Goal: Transaction & Acquisition: Purchase product/service

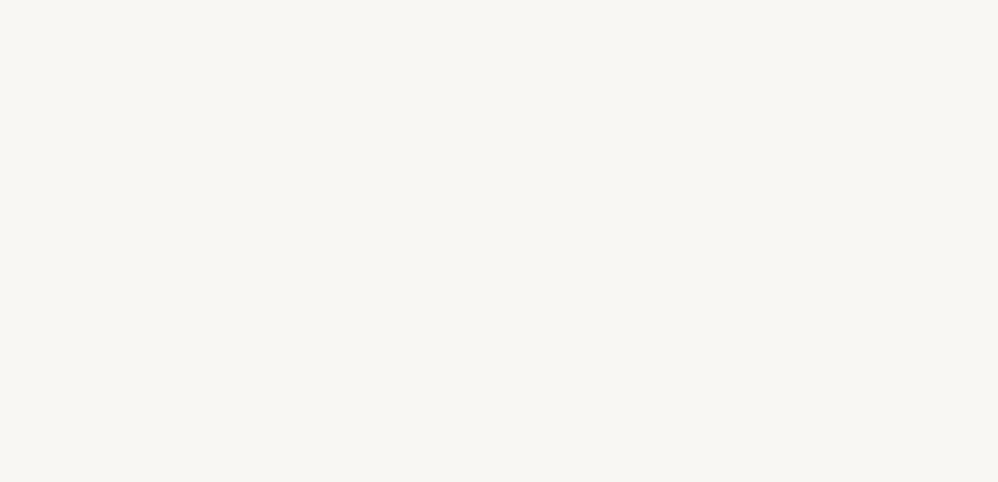
select select "US"
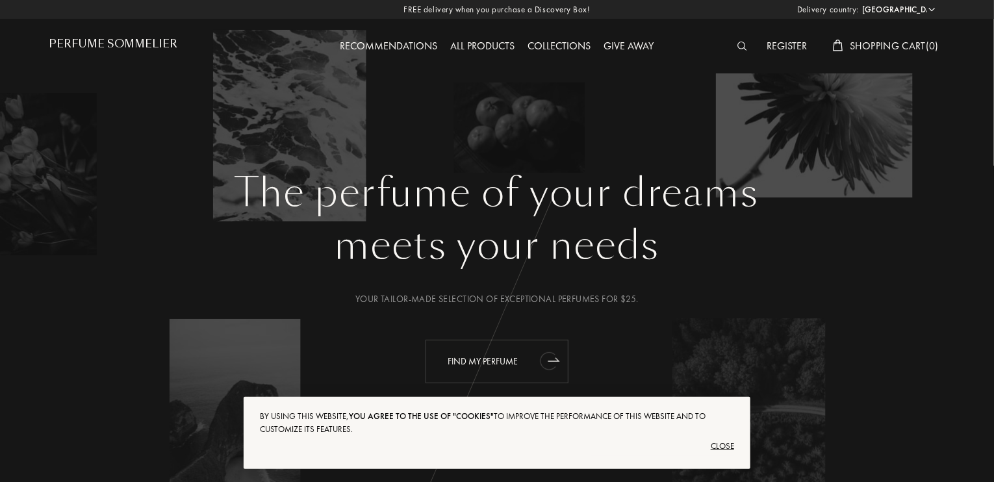
click at [507, 359] on font "Find my perfume" at bounding box center [483, 361] width 70 height 12
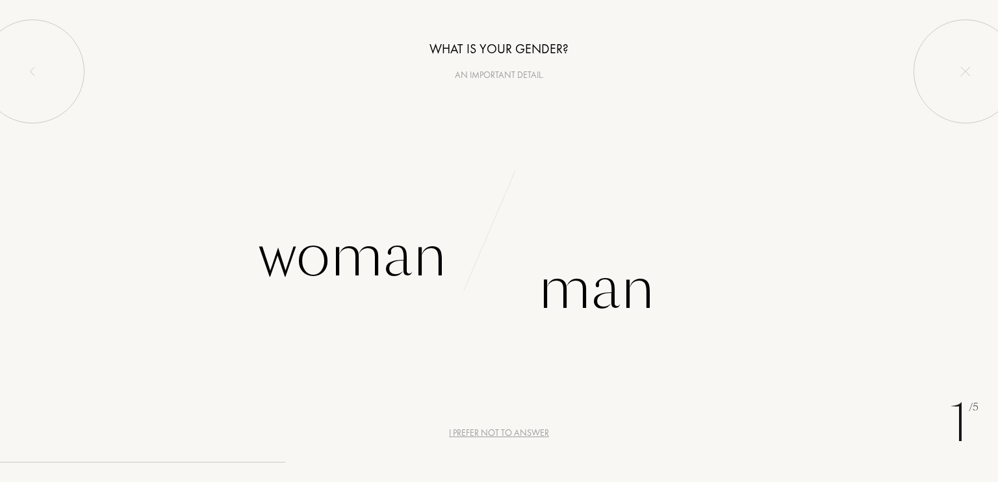
click at [487, 428] on font "I prefer not to answer" at bounding box center [499, 433] width 100 height 12
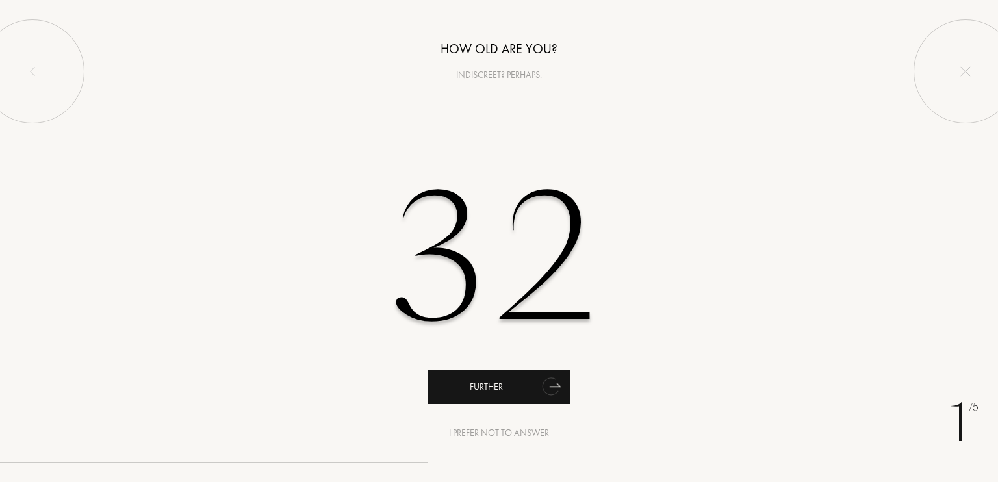
type input "32"
click at [487, 379] on div "Further" at bounding box center [498, 387] width 143 height 34
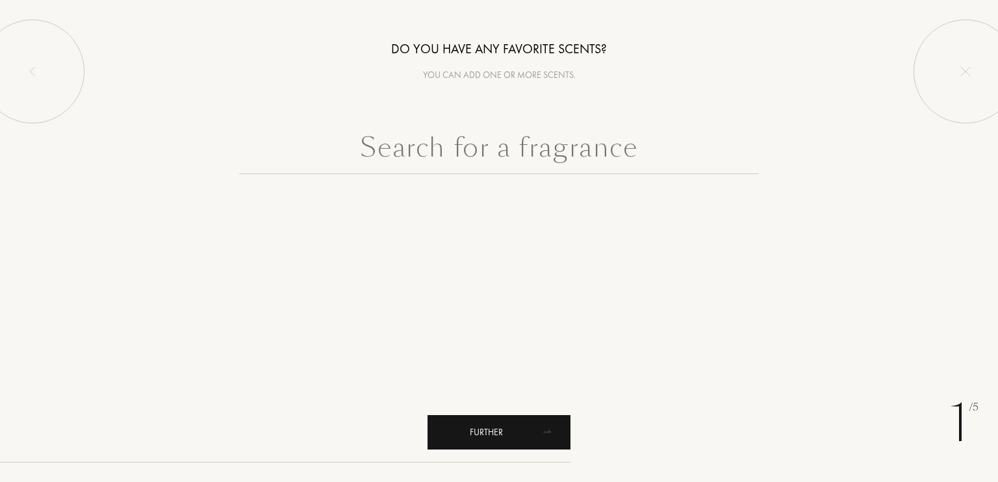
click at [494, 421] on div "Further" at bounding box center [498, 432] width 143 height 34
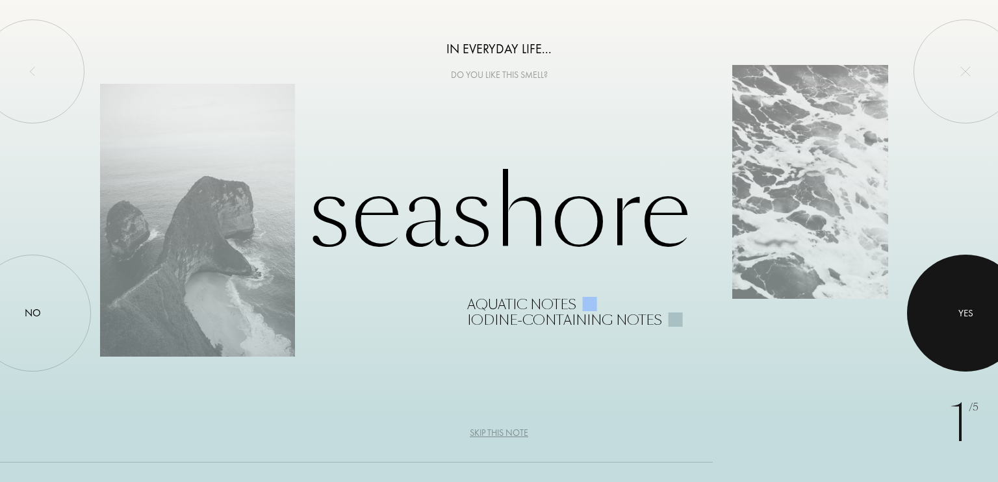
click at [946, 324] on div at bounding box center [965, 313] width 117 height 117
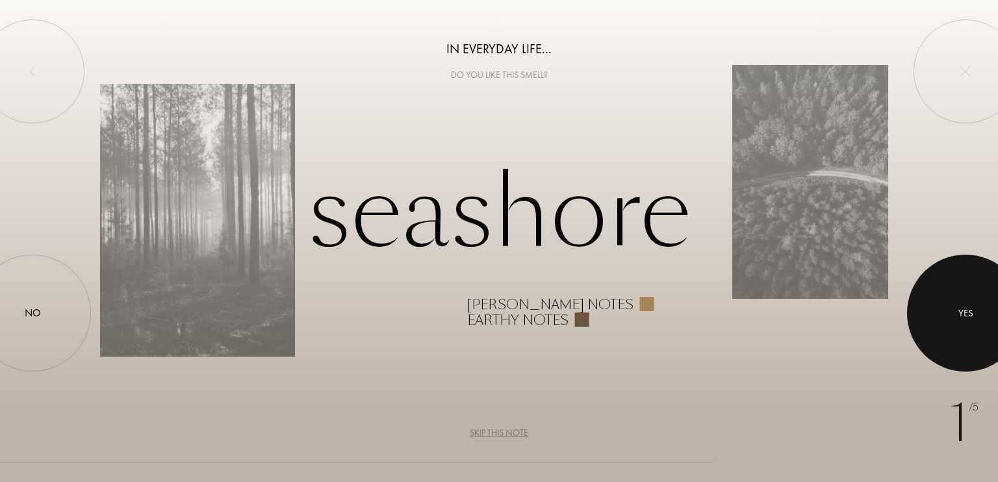
click at [946, 324] on div at bounding box center [965, 313] width 117 height 117
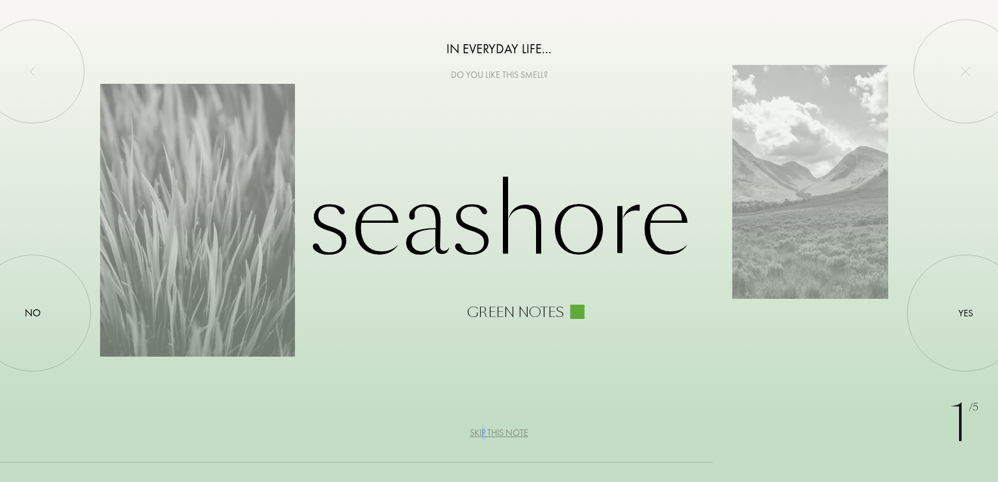
click at [483, 432] on font "Skip this note" at bounding box center [499, 433] width 58 height 12
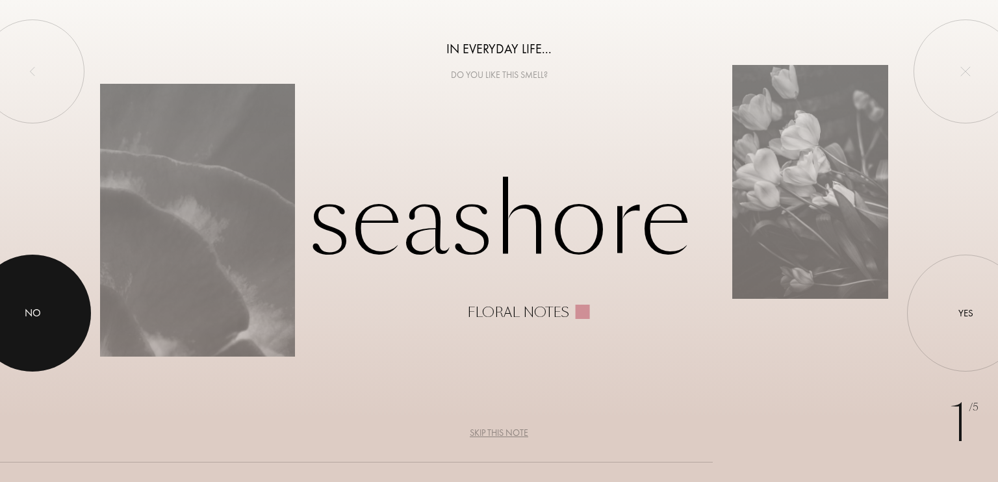
click at [23, 298] on div at bounding box center [32, 313] width 117 height 117
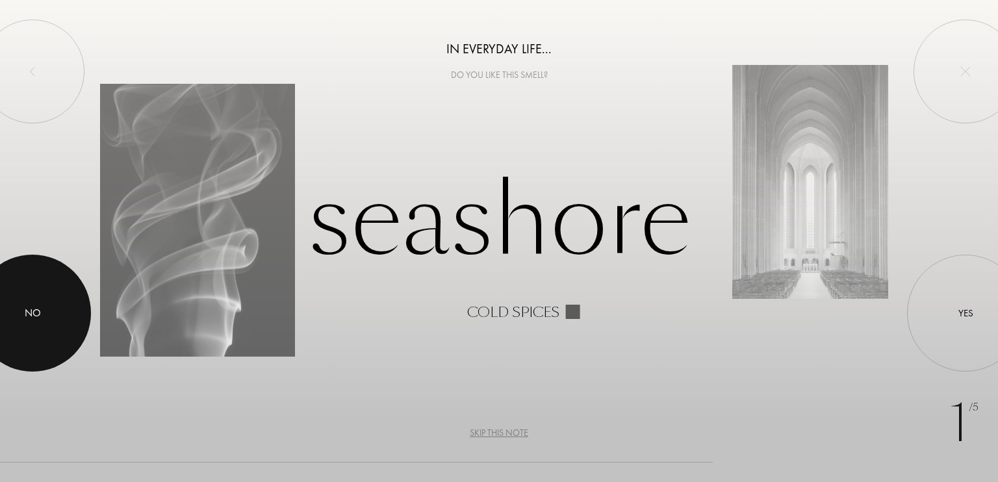
click at [45, 337] on div at bounding box center [32, 313] width 117 height 117
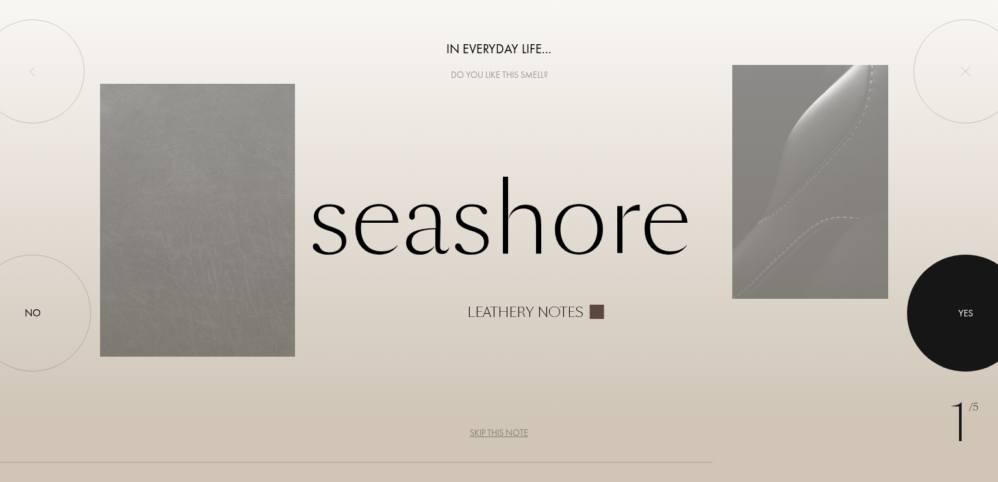
click at [951, 331] on div at bounding box center [965, 313] width 117 height 117
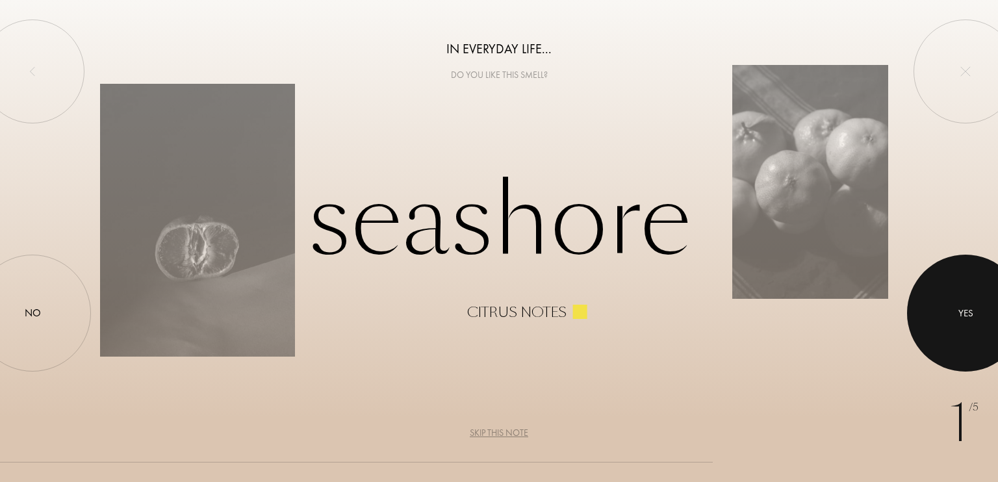
click at [987, 333] on div at bounding box center [965, 313] width 117 height 117
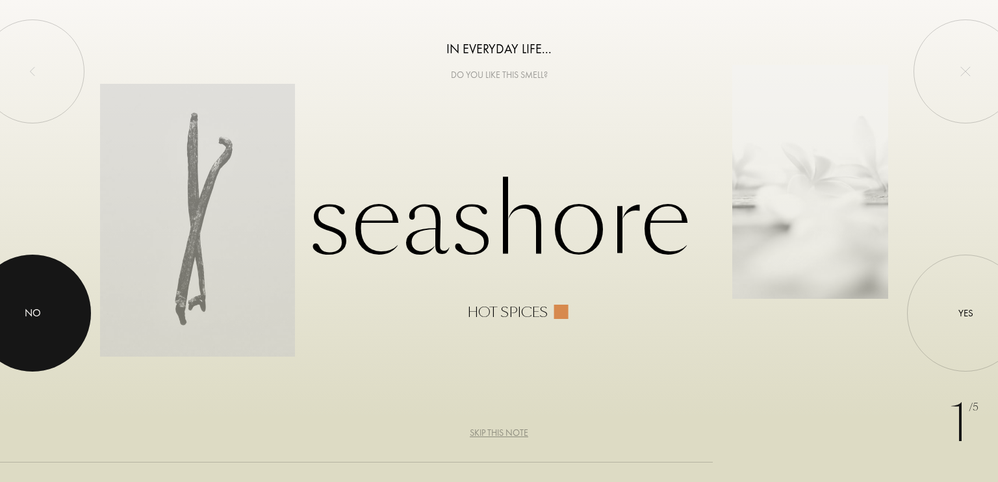
click at [59, 310] on div at bounding box center [32, 313] width 117 height 117
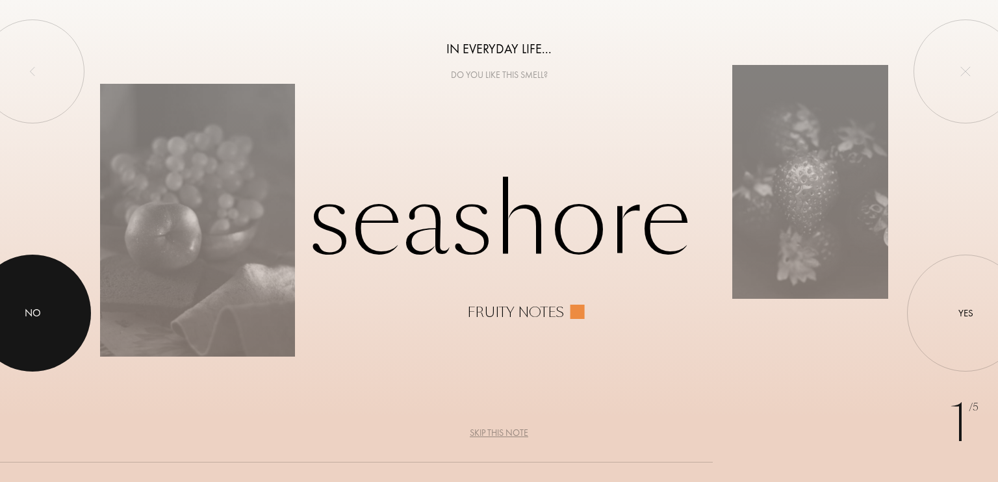
click at [73, 327] on div at bounding box center [32, 313] width 117 height 117
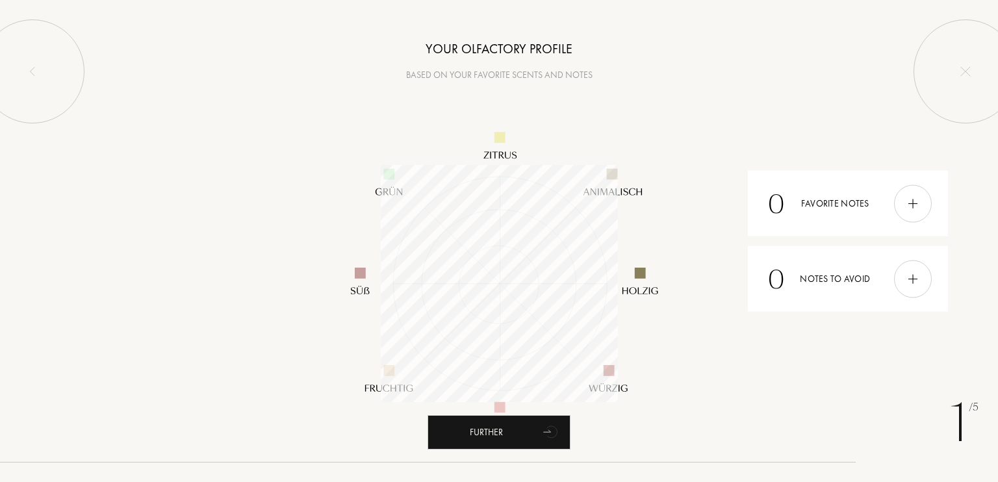
scroll to position [237, 237]
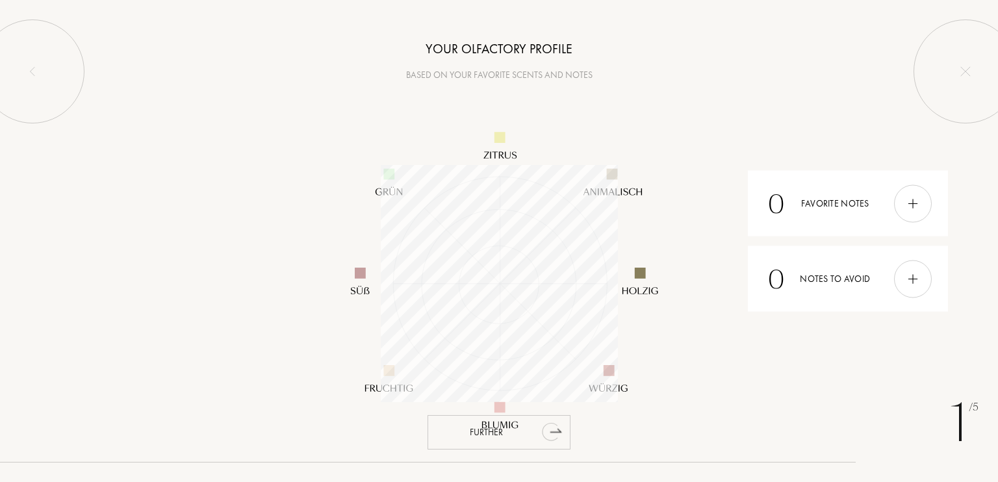
click at [481, 431] on font "Further" at bounding box center [486, 432] width 33 height 12
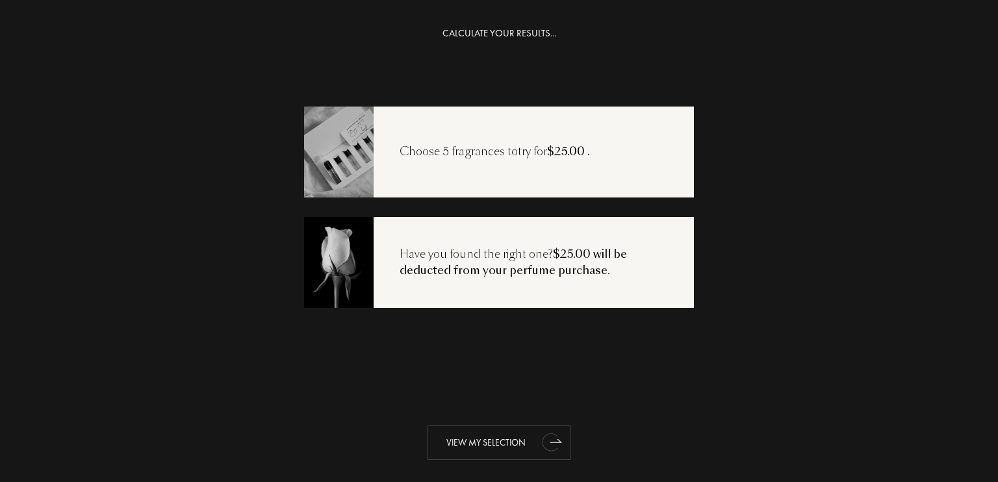
click at [483, 436] on div "View my selection" at bounding box center [498, 442] width 143 height 34
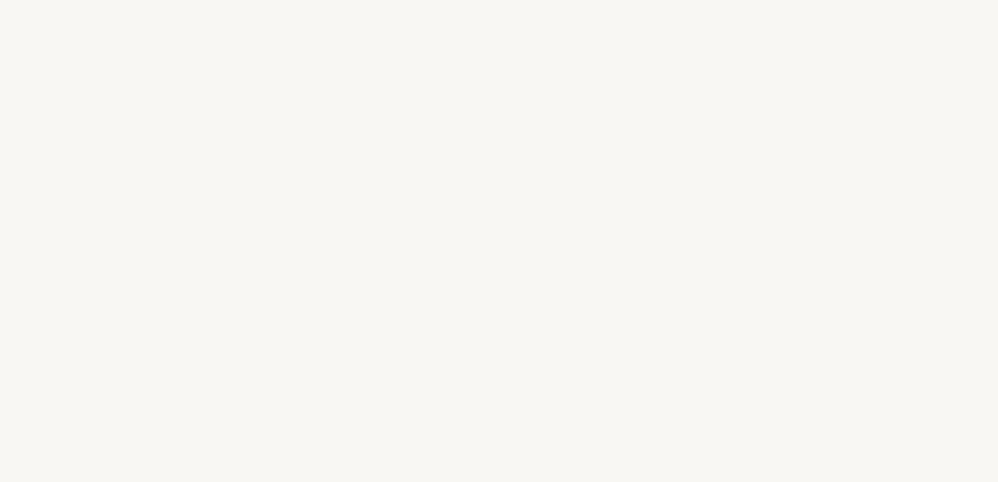
select select "US"
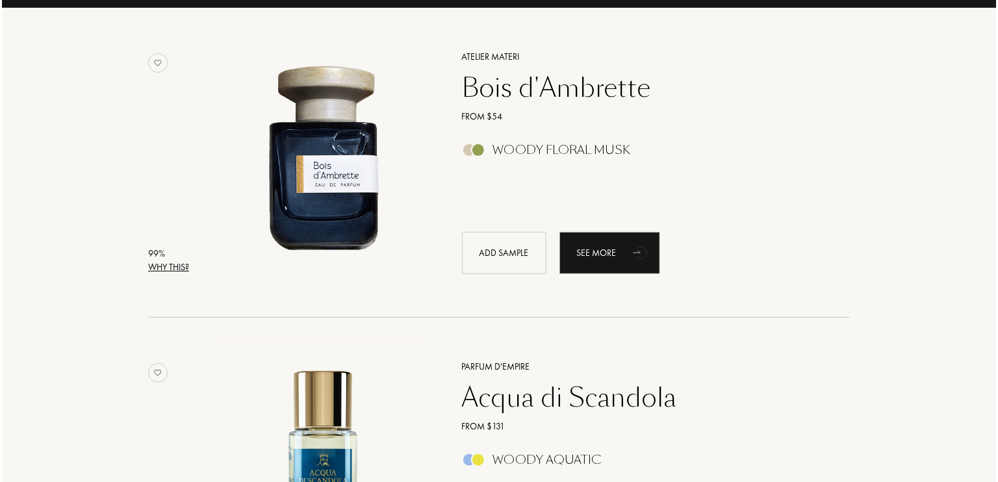
scroll to position [195, 0]
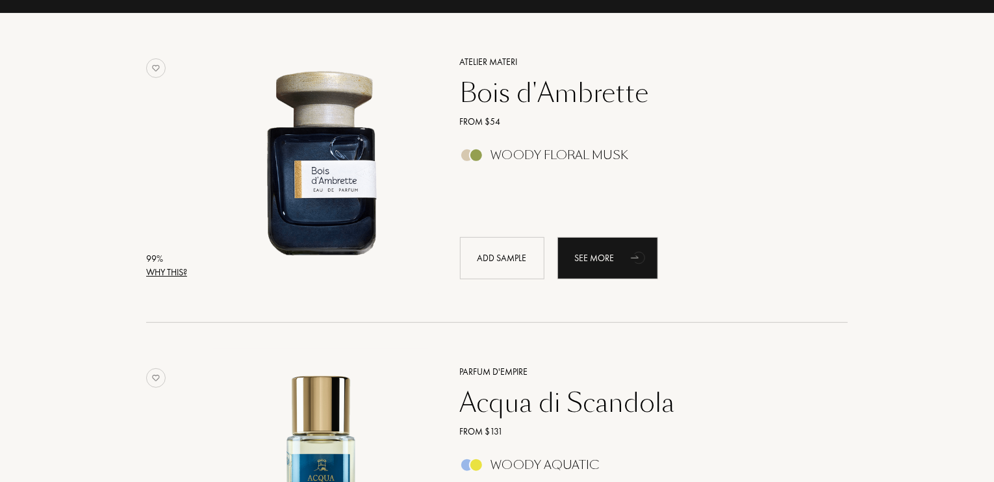
click at [176, 271] on font "Why this?" at bounding box center [166, 272] width 41 height 12
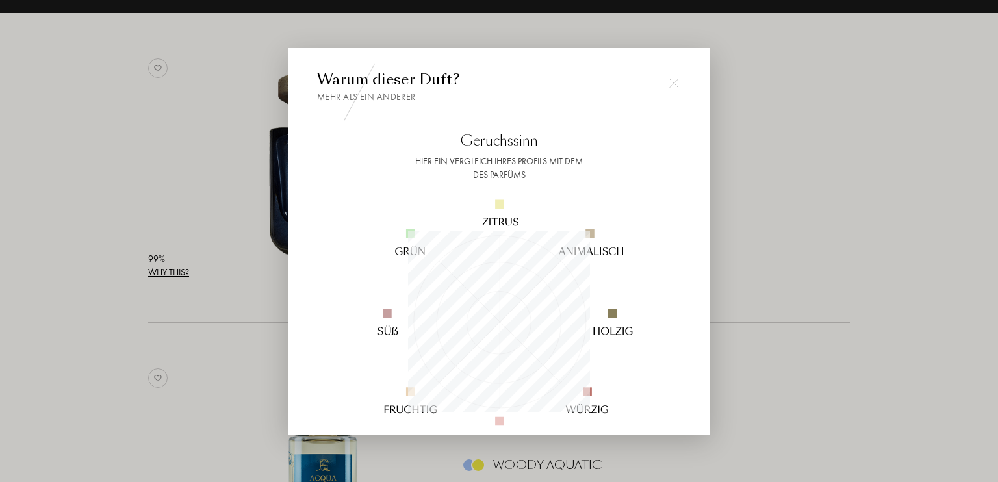
scroll to position [182, 182]
click at [175, 270] on div at bounding box center [499, 241] width 998 height 482
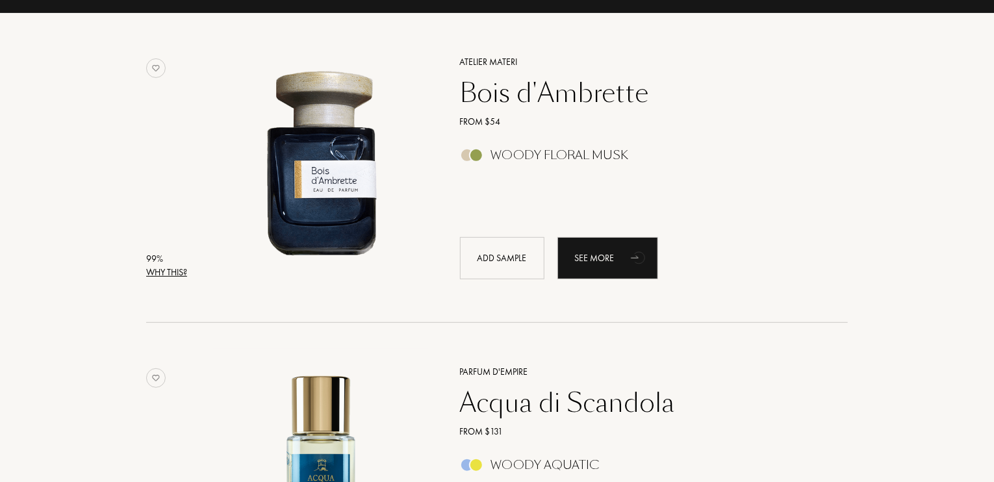
click at [175, 270] on font "Why this?" at bounding box center [166, 272] width 41 height 12
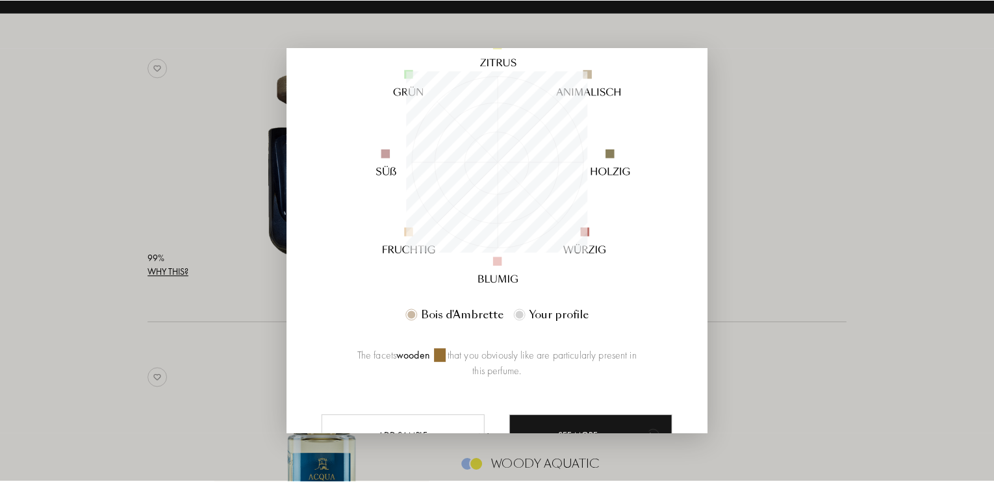
scroll to position [225, 0]
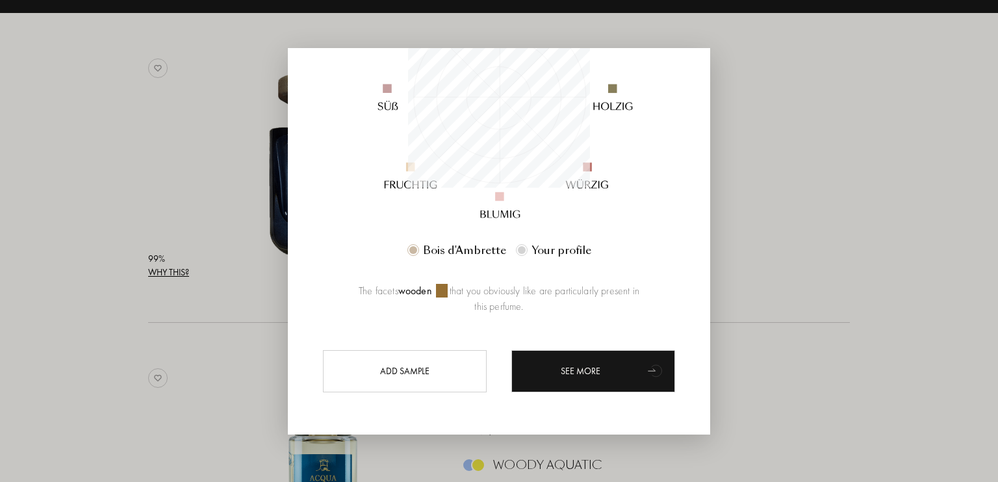
click at [91, 178] on div at bounding box center [499, 241] width 998 height 482
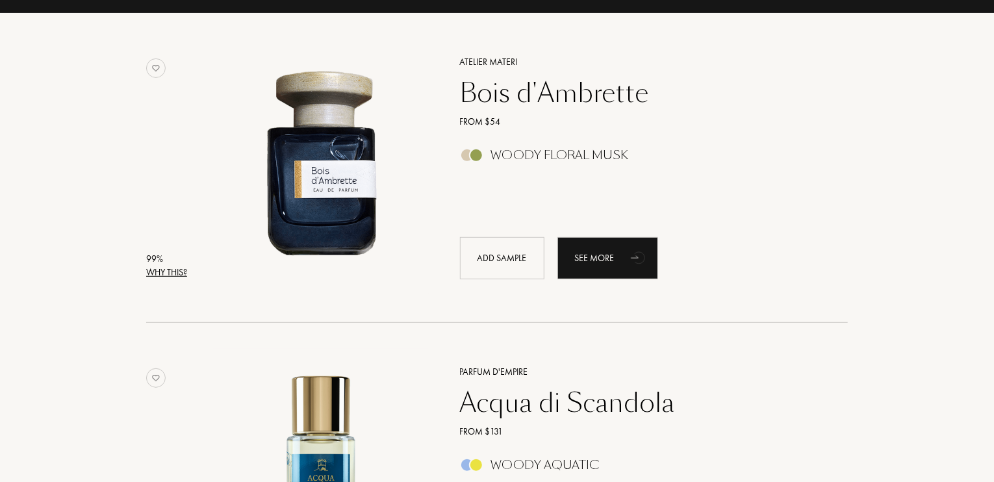
click at [508, 150] on font "Woody Floral Musk" at bounding box center [560, 155] width 138 height 16
click at [503, 255] on font "Add sample" at bounding box center [501, 258] width 49 height 12
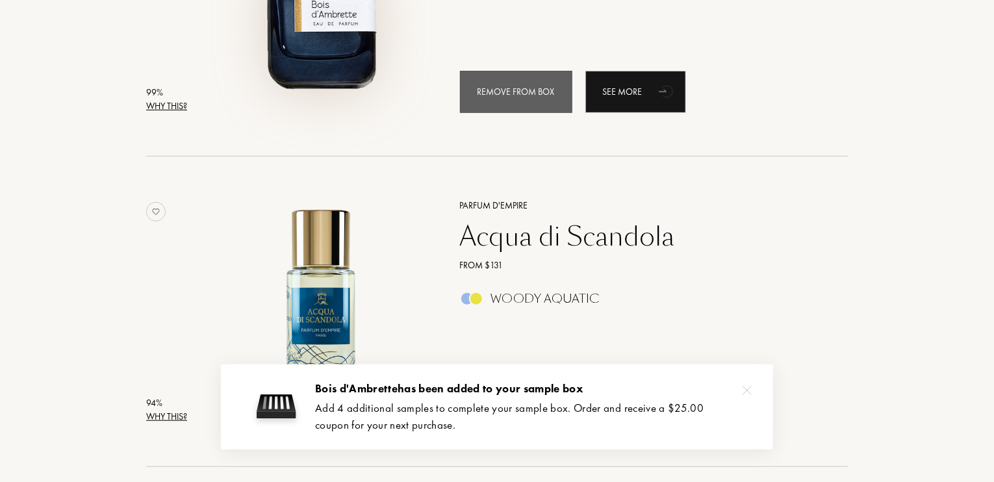
scroll to position [455, 0]
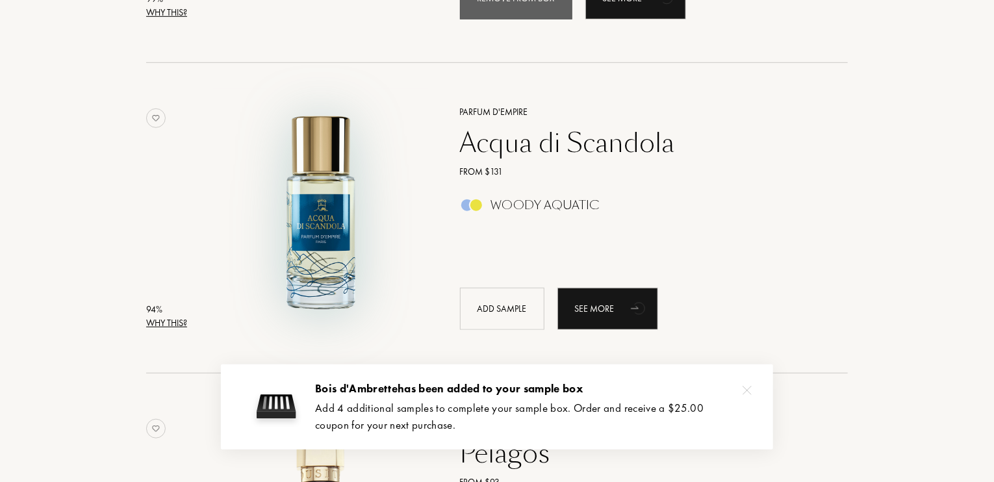
click at [304, 220] on img at bounding box center [321, 211] width 216 height 216
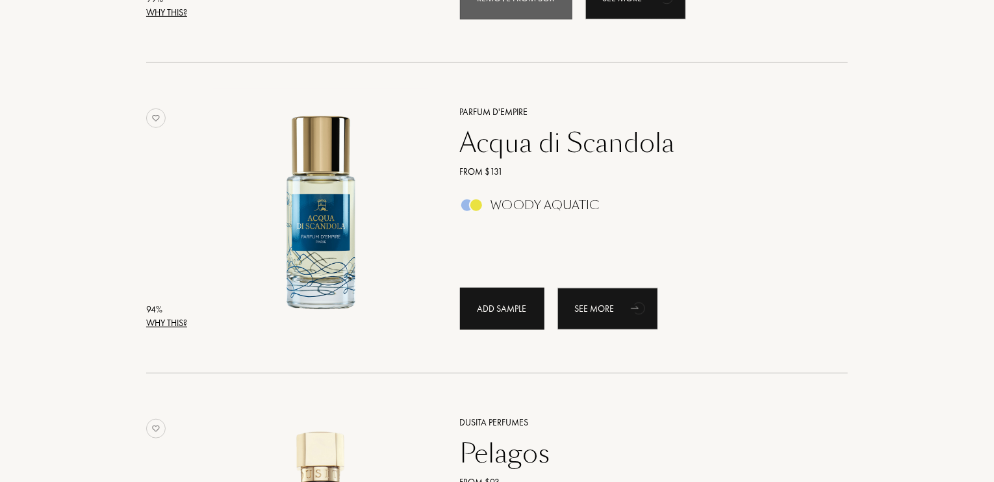
click at [474, 307] on div "Add sample" at bounding box center [502, 309] width 84 height 42
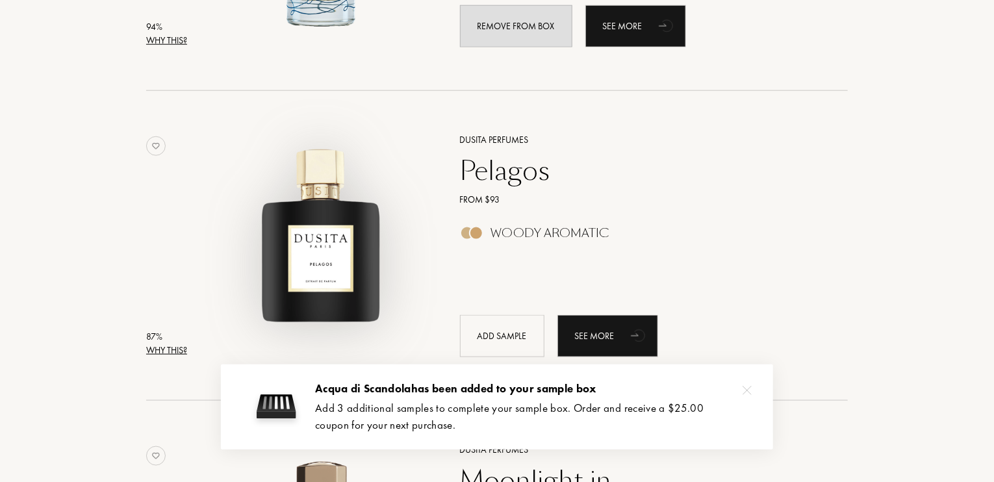
scroll to position [909, 0]
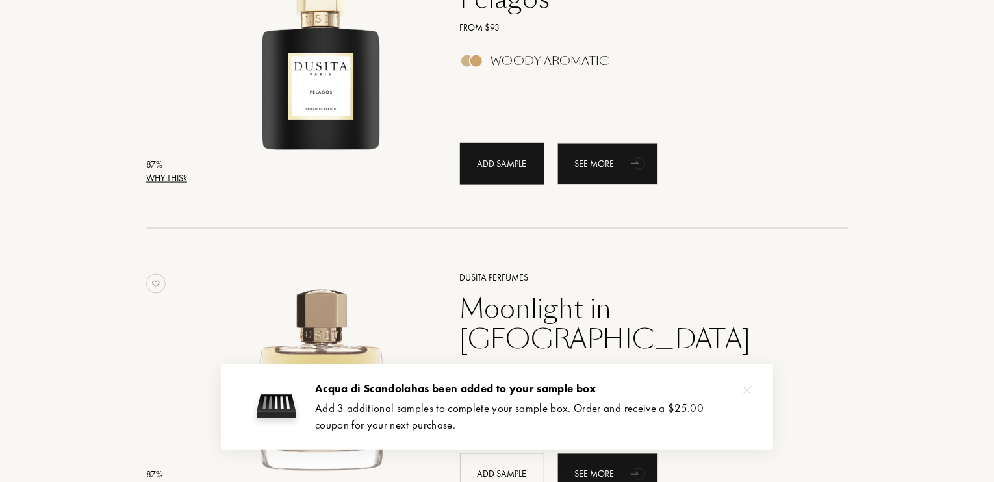
click at [491, 168] on font "Add sample" at bounding box center [501, 164] width 49 height 12
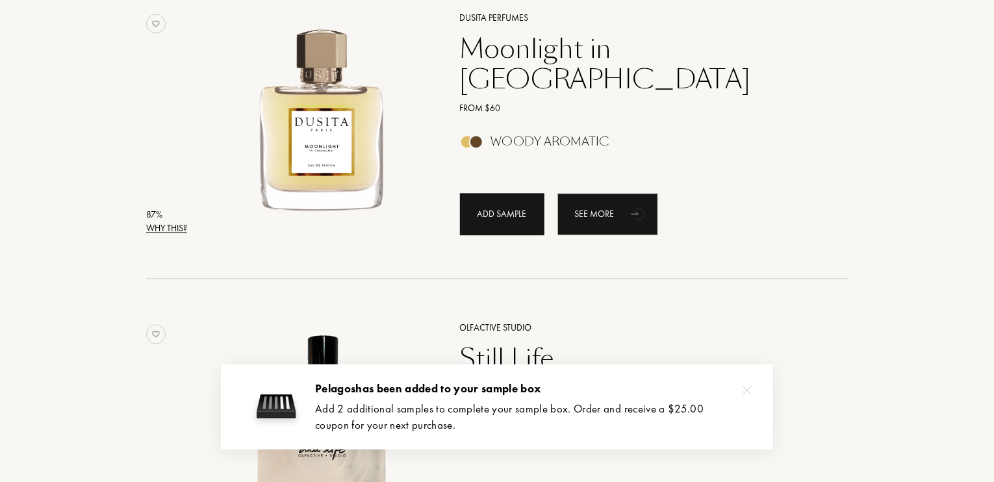
click at [524, 228] on div "Add sample" at bounding box center [502, 215] width 84 height 42
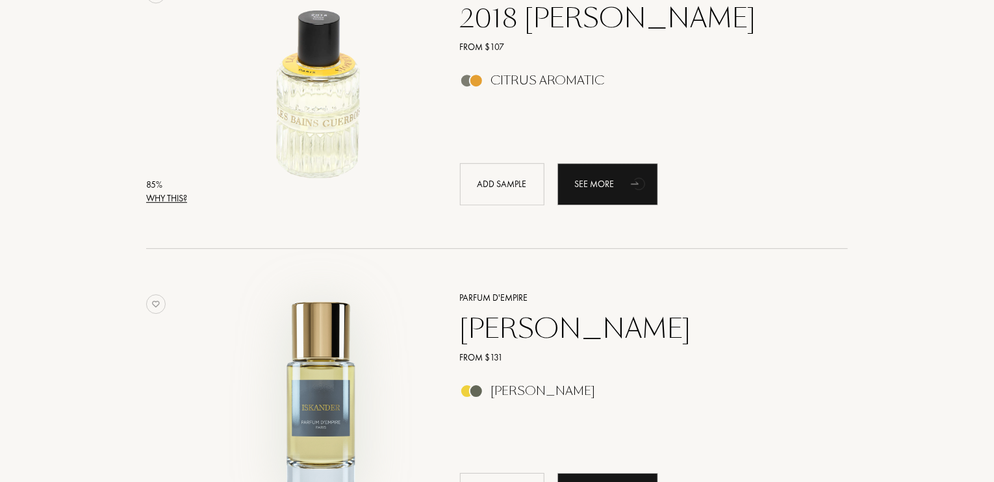
scroll to position [1689, 0]
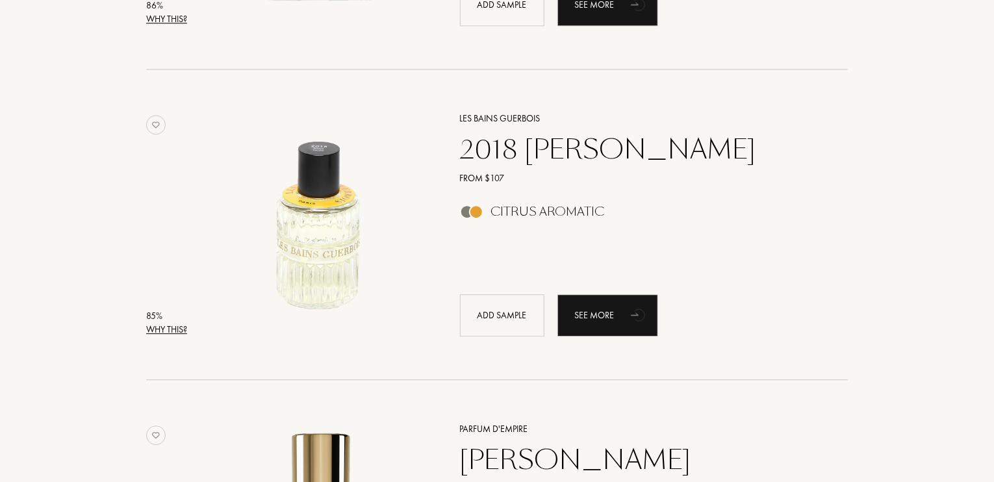
drag, startPoint x: 488, startPoint y: 311, endPoint x: 460, endPoint y: 298, distance: 31.4
click at [488, 311] on font "Add sample" at bounding box center [501, 315] width 49 height 12
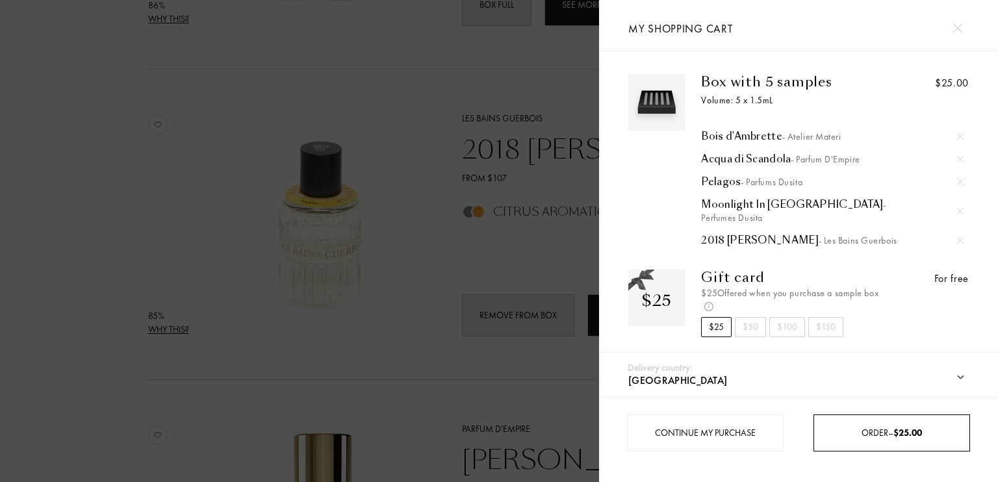
click at [857, 420] on div "Order – $25.00" at bounding box center [891, 432] width 157 height 37
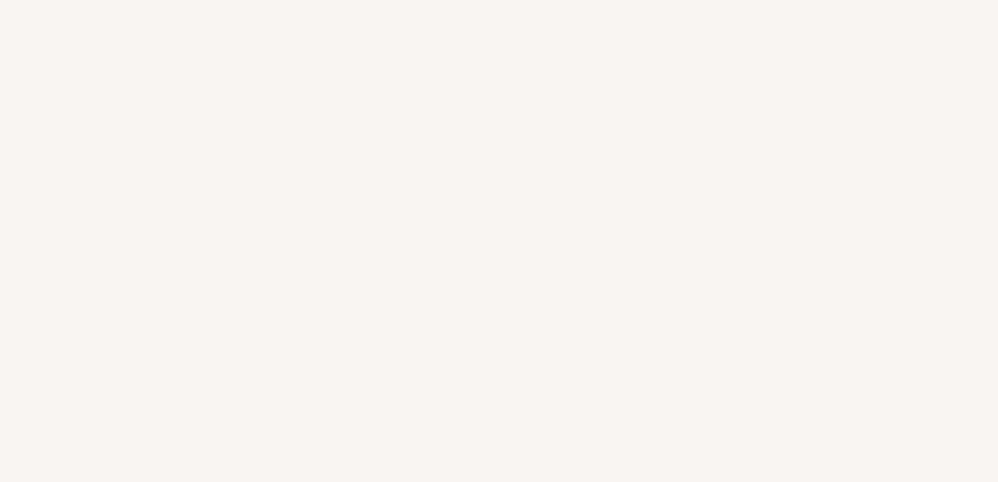
select select "US"
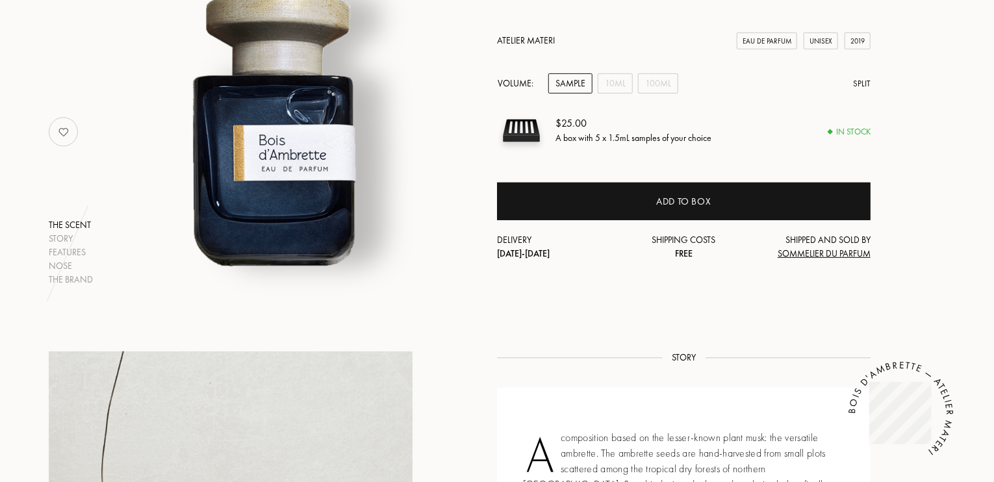
scroll to position [65, 0]
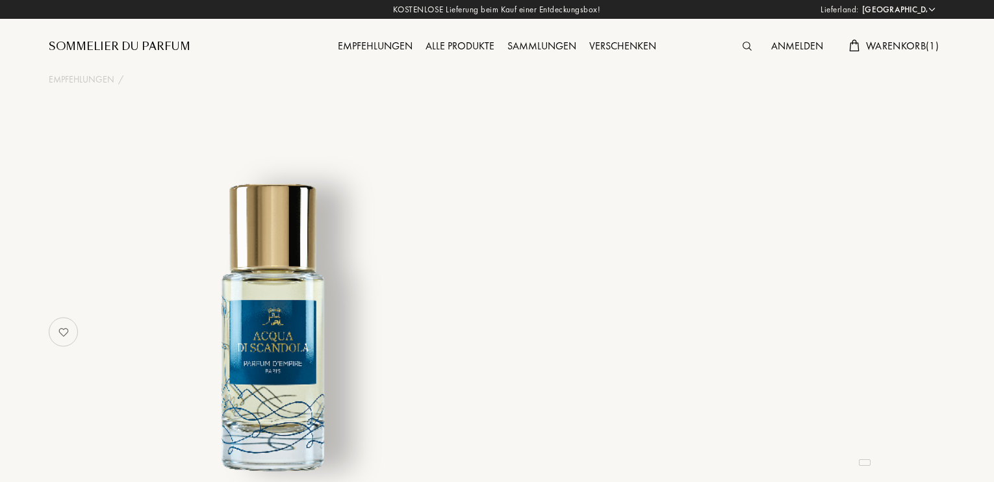
select select "US"
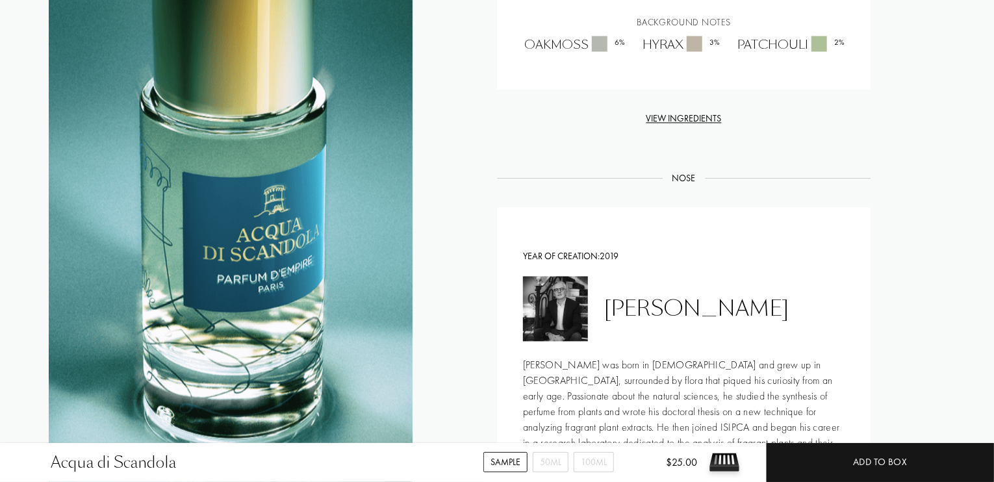
scroll to position [1364, 0]
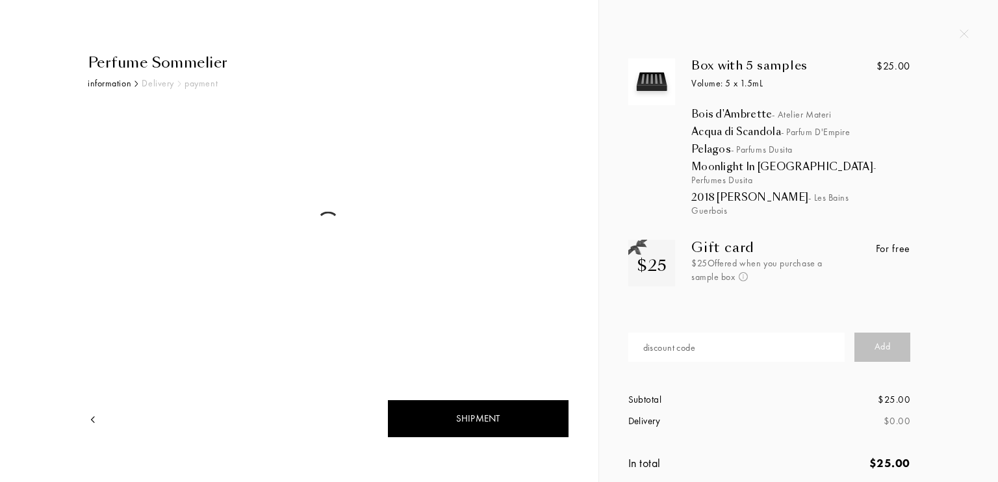
select select "US"
